Goal: Navigation & Orientation: Go to known website

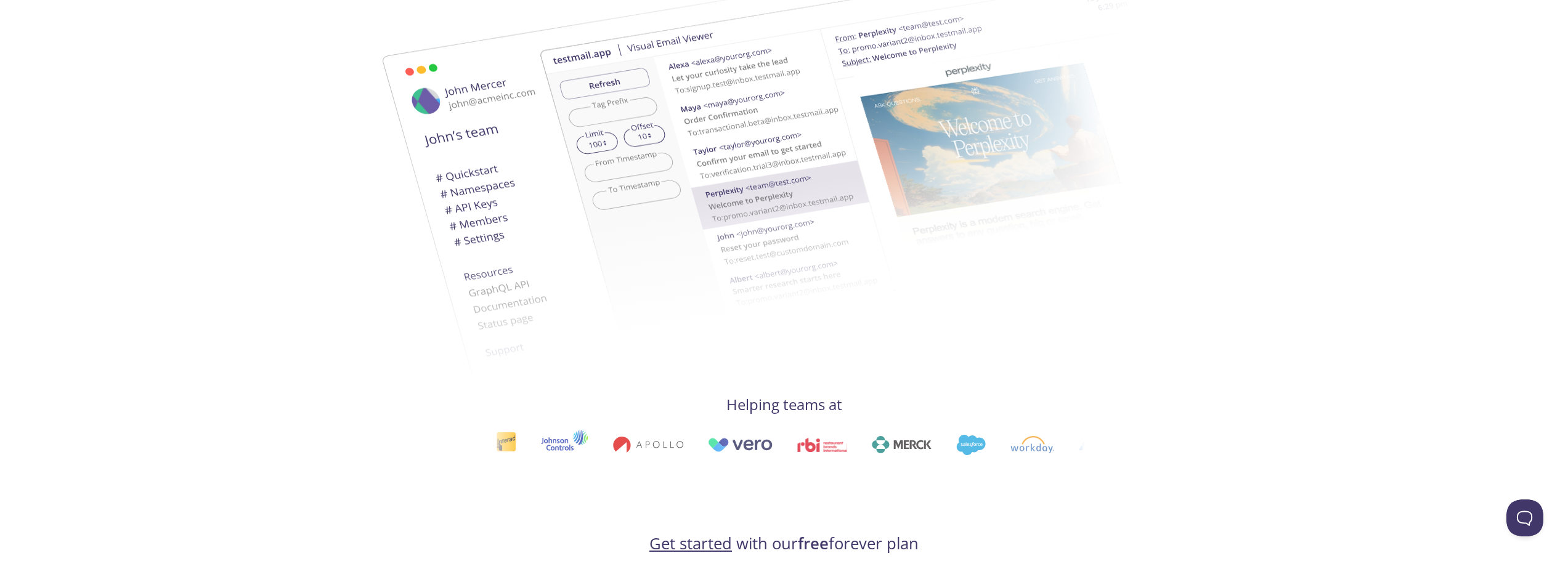
scroll to position [554, 0]
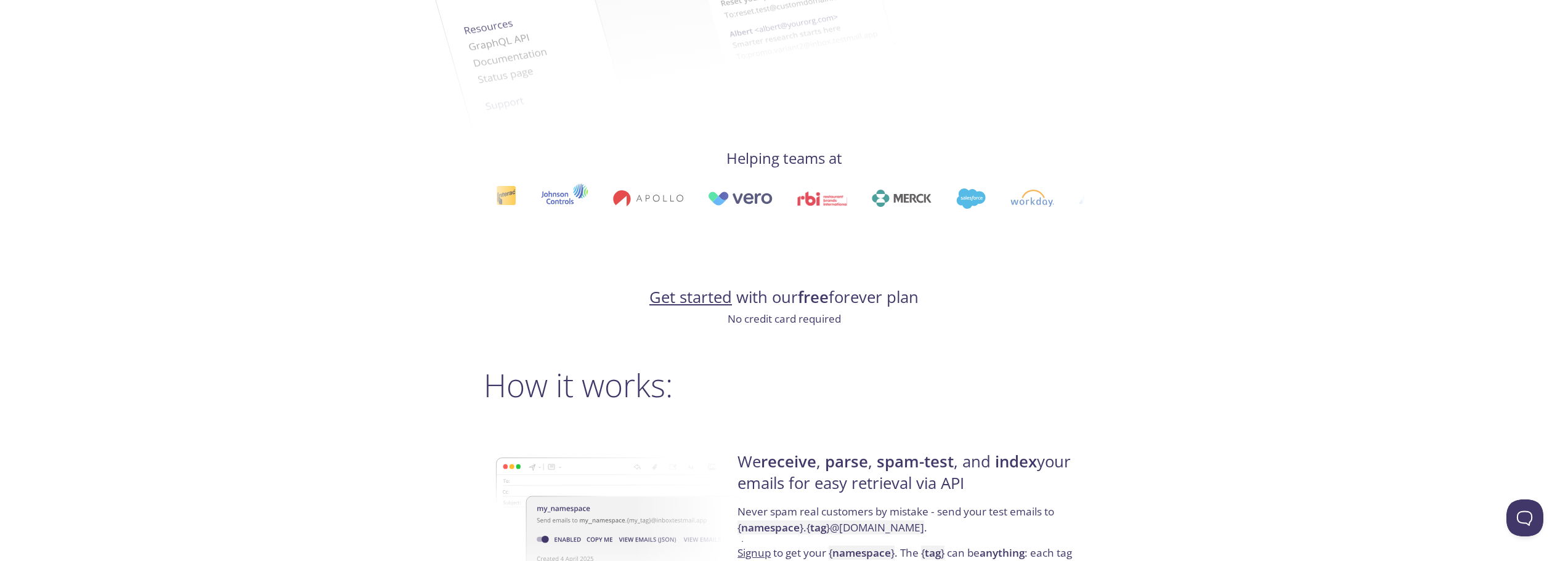
click at [716, 298] on link "Get started" at bounding box center [691, 297] width 83 height 22
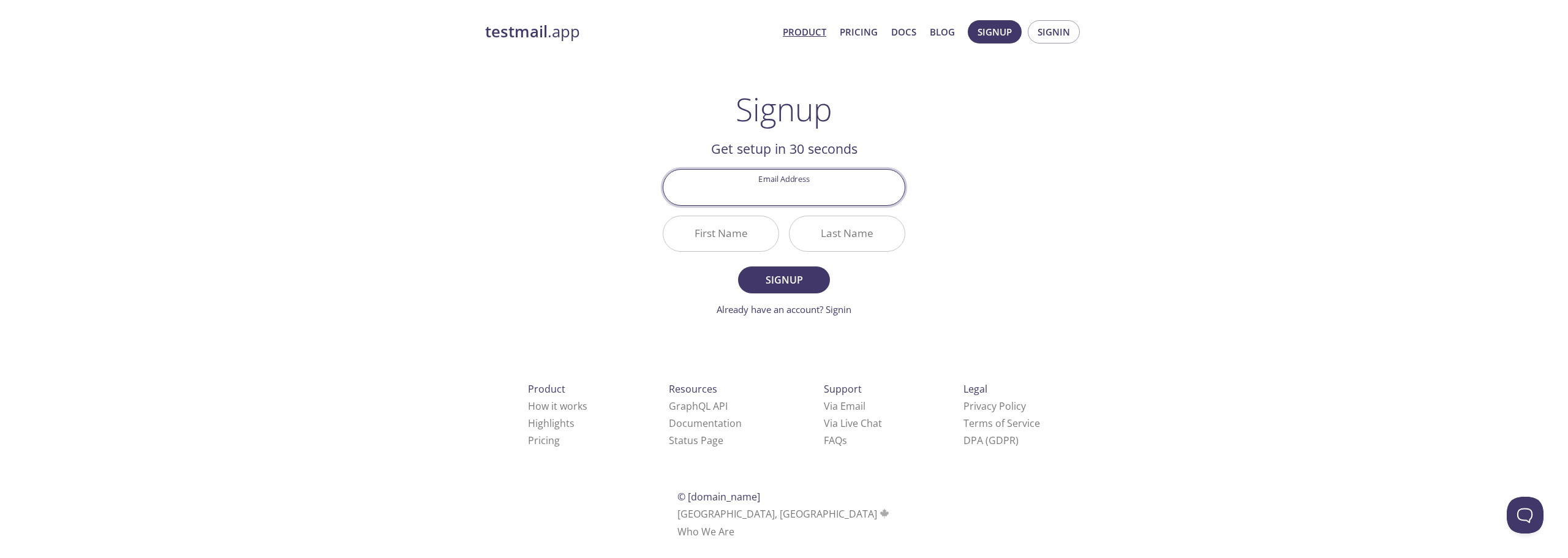
click at [806, 29] on link "Product" at bounding box center [804, 32] width 43 height 16
